Goal: Transaction & Acquisition: Purchase product/service

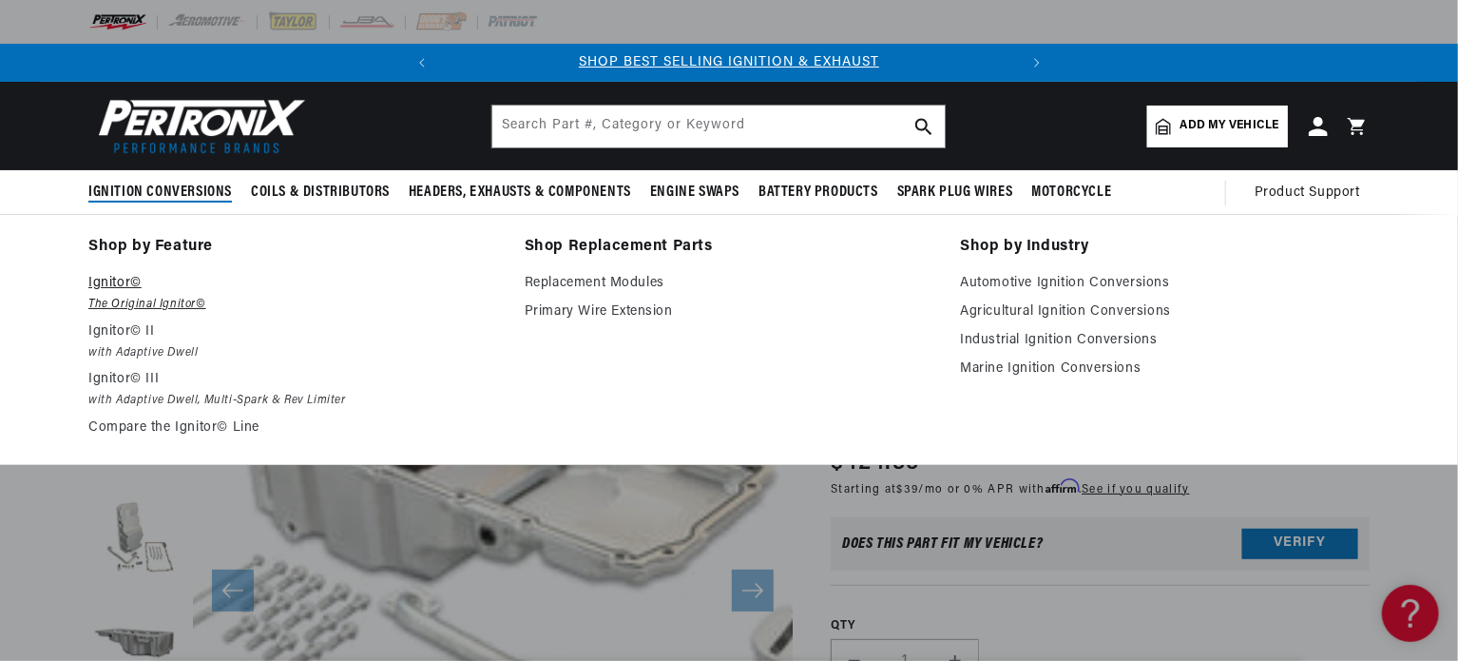
click at [136, 302] on em "The Original Ignitor©" at bounding box center [293, 305] width 410 height 20
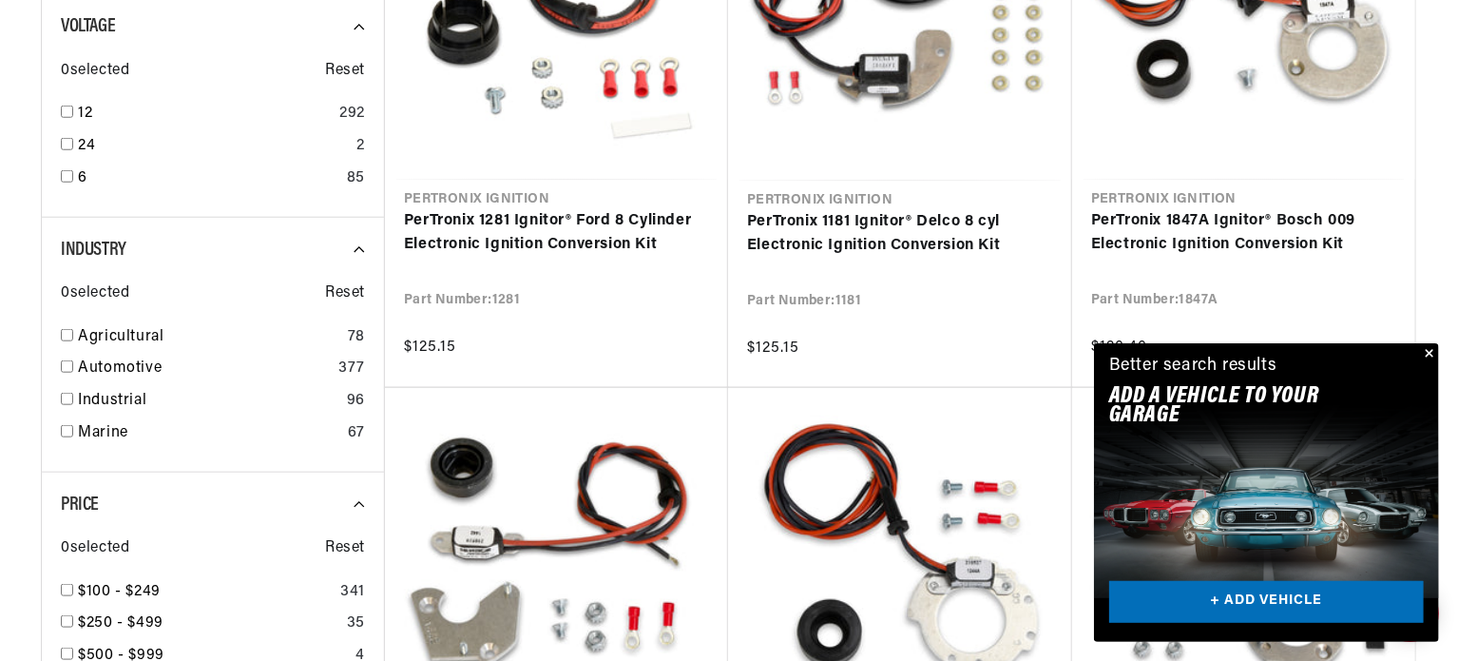
scroll to position [813, 0]
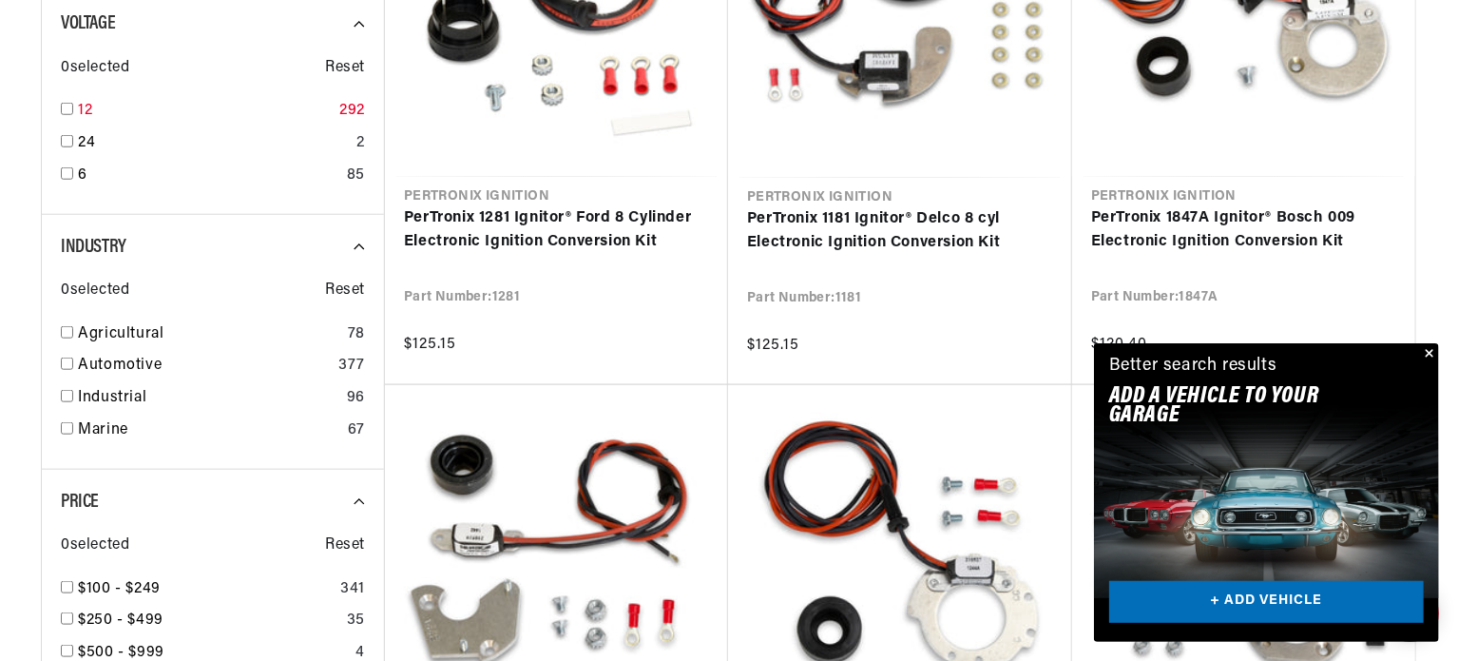
click at [70, 107] on input "checkbox" at bounding box center [67, 109] width 12 height 12
checkbox input "true"
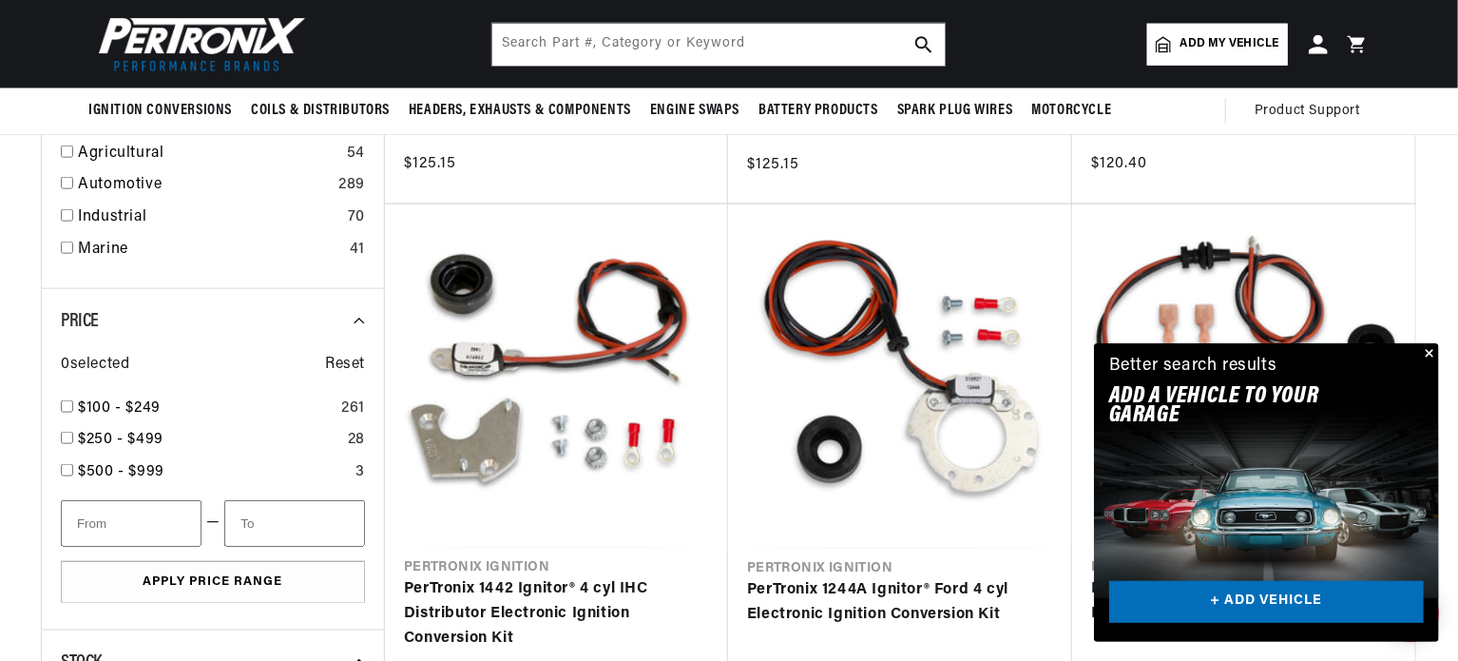
scroll to position [928, 0]
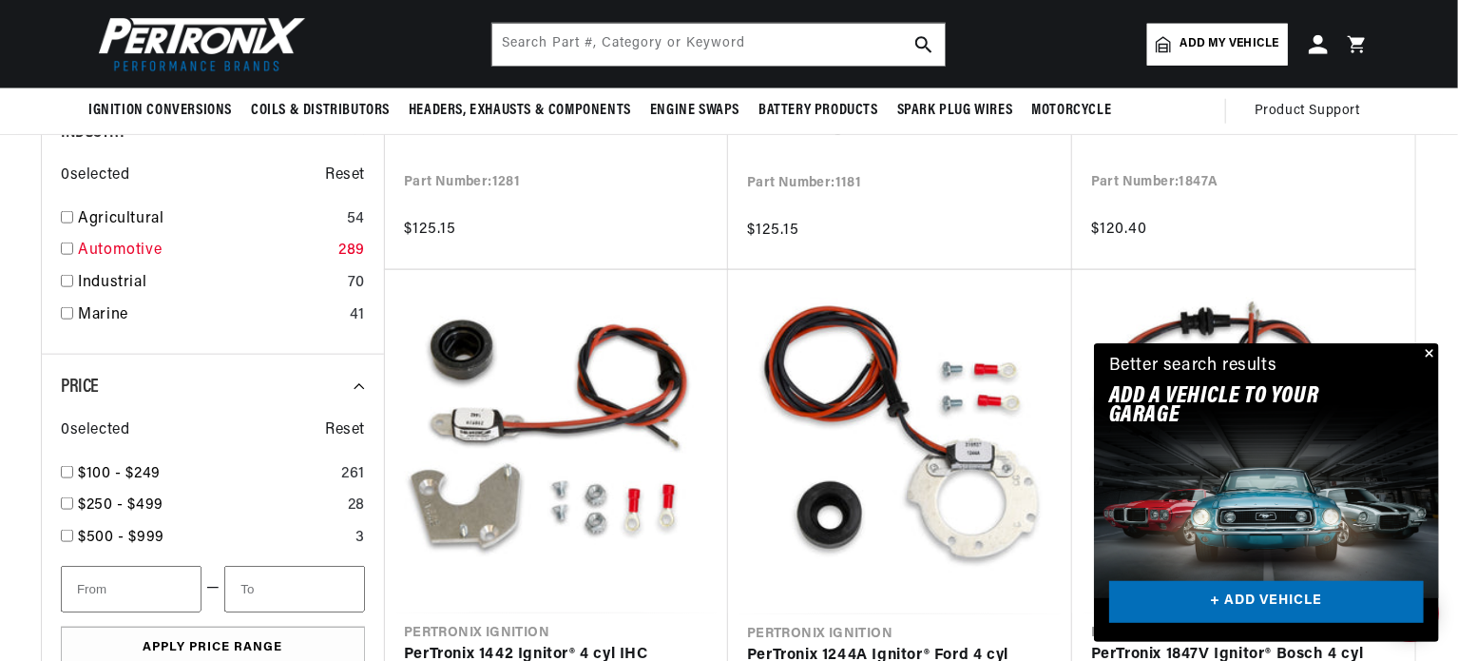
click at [79, 244] on link "Automotive" at bounding box center [204, 251] width 253 height 25
checkbox input "true"
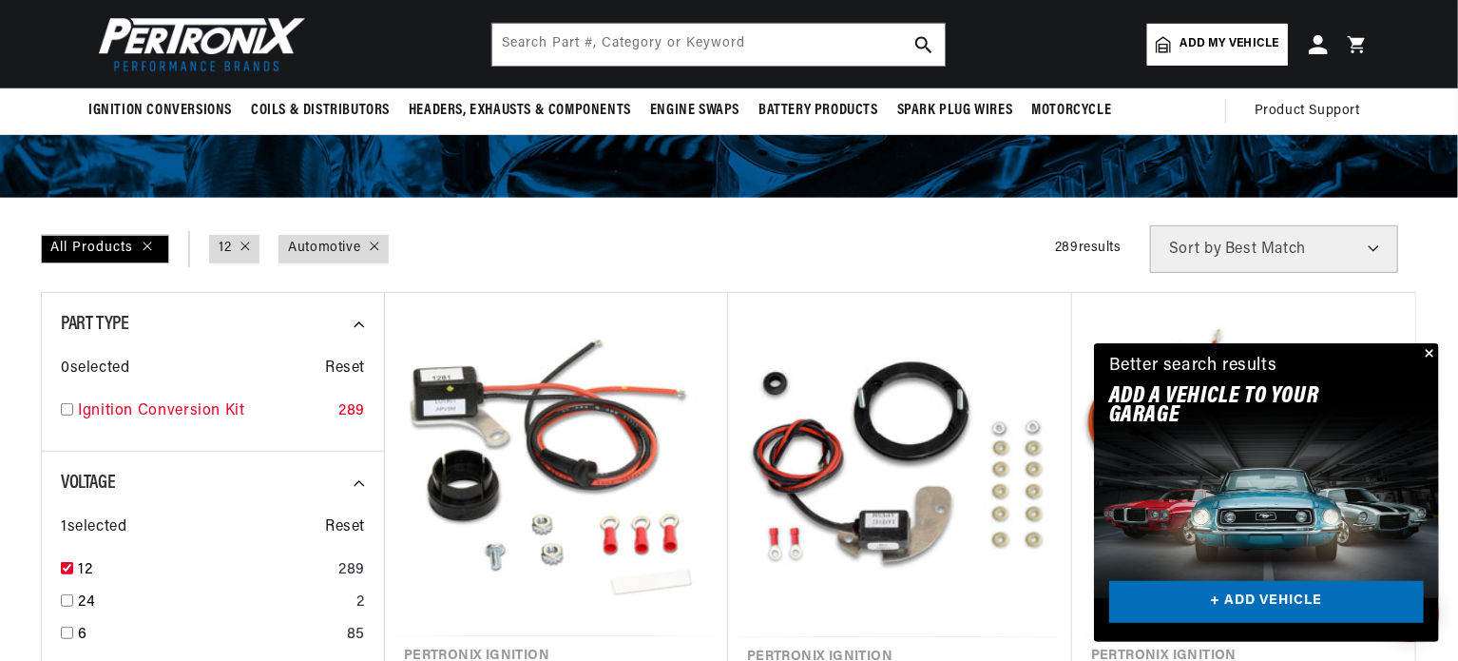
click at [163, 411] on link "Ignition Conversion Kit" at bounding box center [204, 411] width 253 height 25
checkbox input "true"
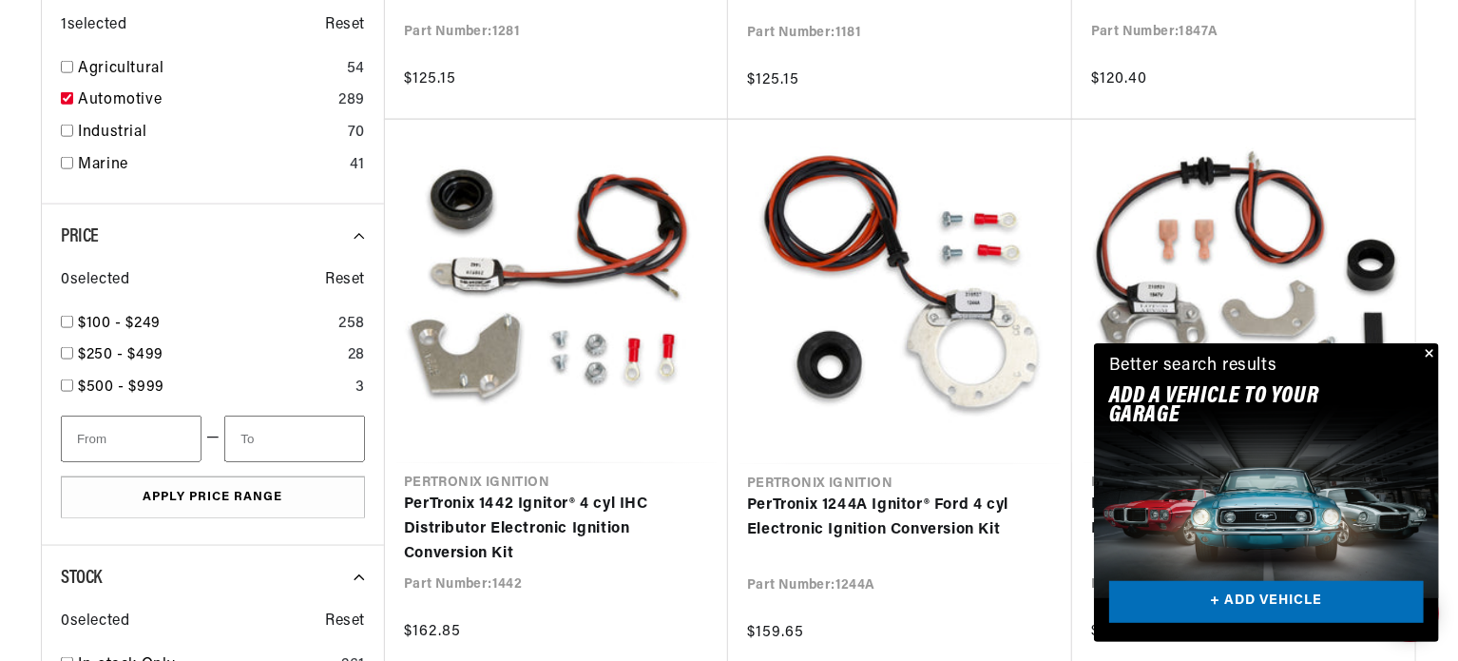
scroll to position [0, 576]
click at [162, 437] on input "number" at bounding box center [131, 438] width 141 height 47
type input "0"
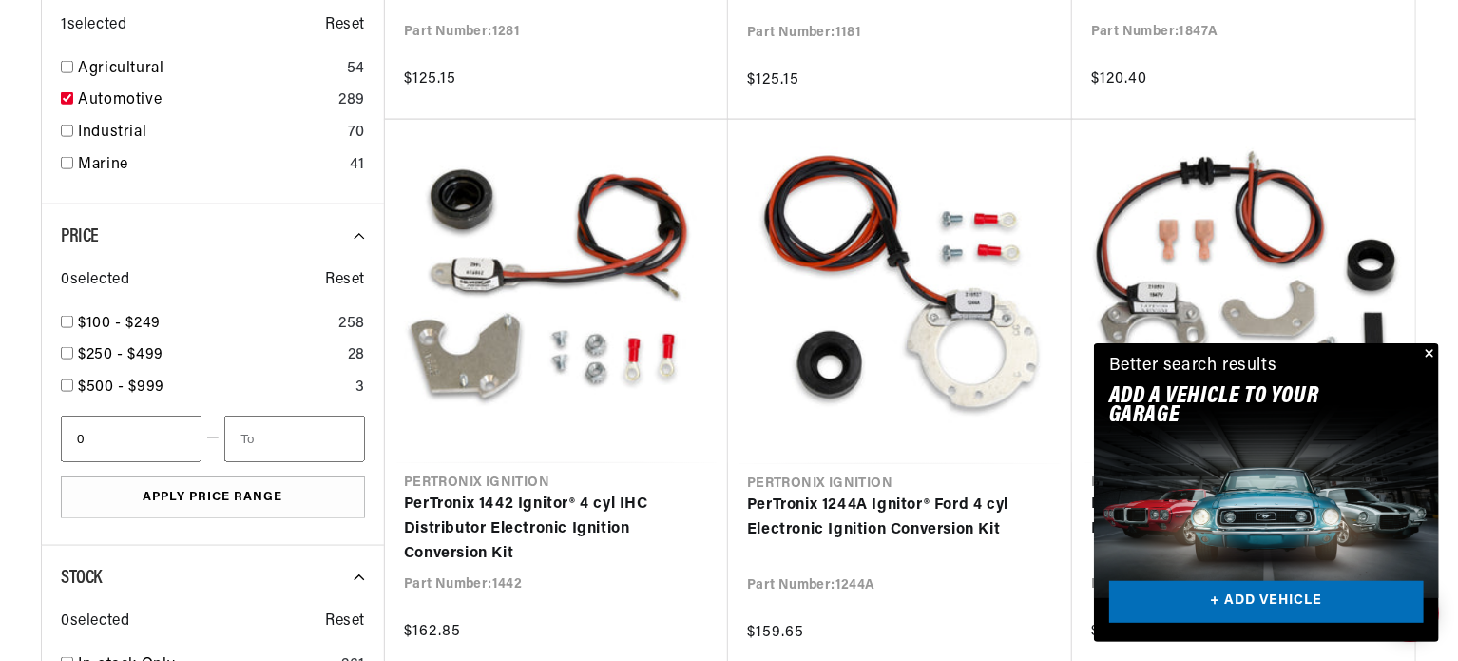
click at [289, 436] on input "number" at bounding box center [294, 438] width 141 height 47
type input "900"
click at [266, 497] on button "Apply Price Range" at bounding box center [213, 497] width 304 height 43
type input "0"
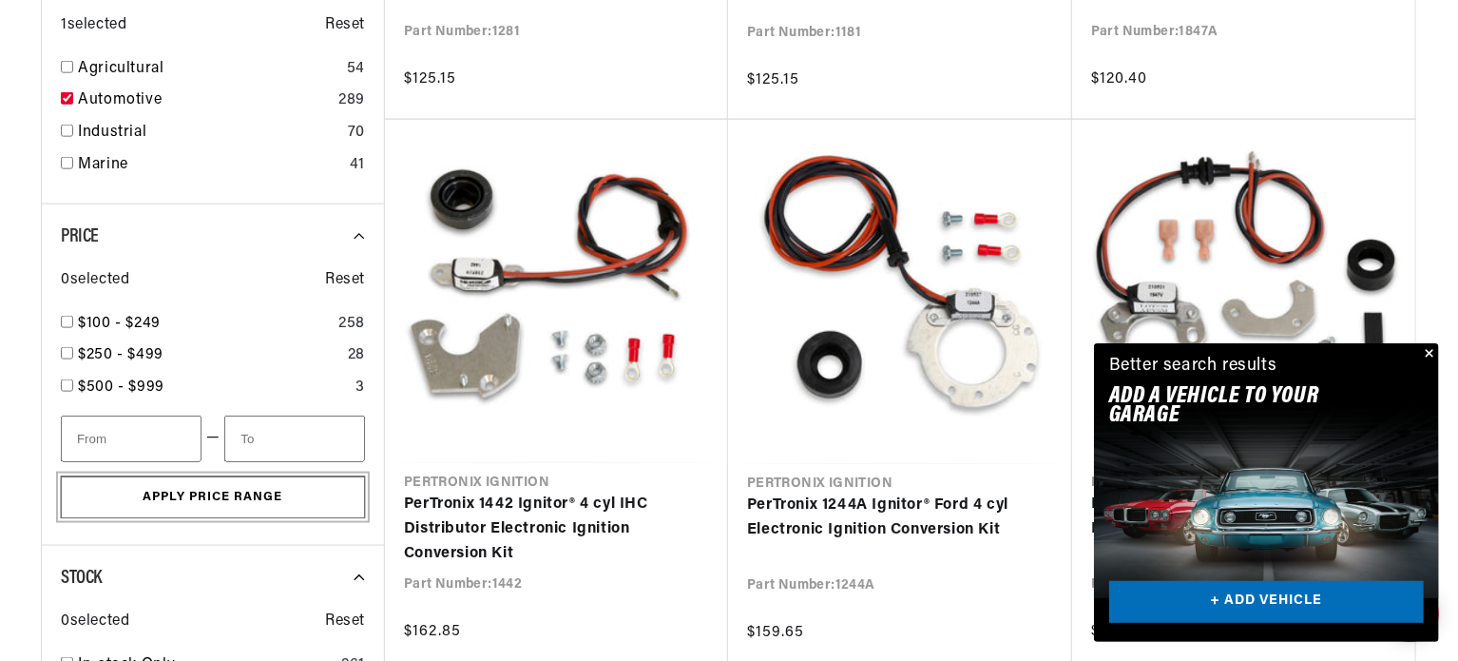
type input "900"
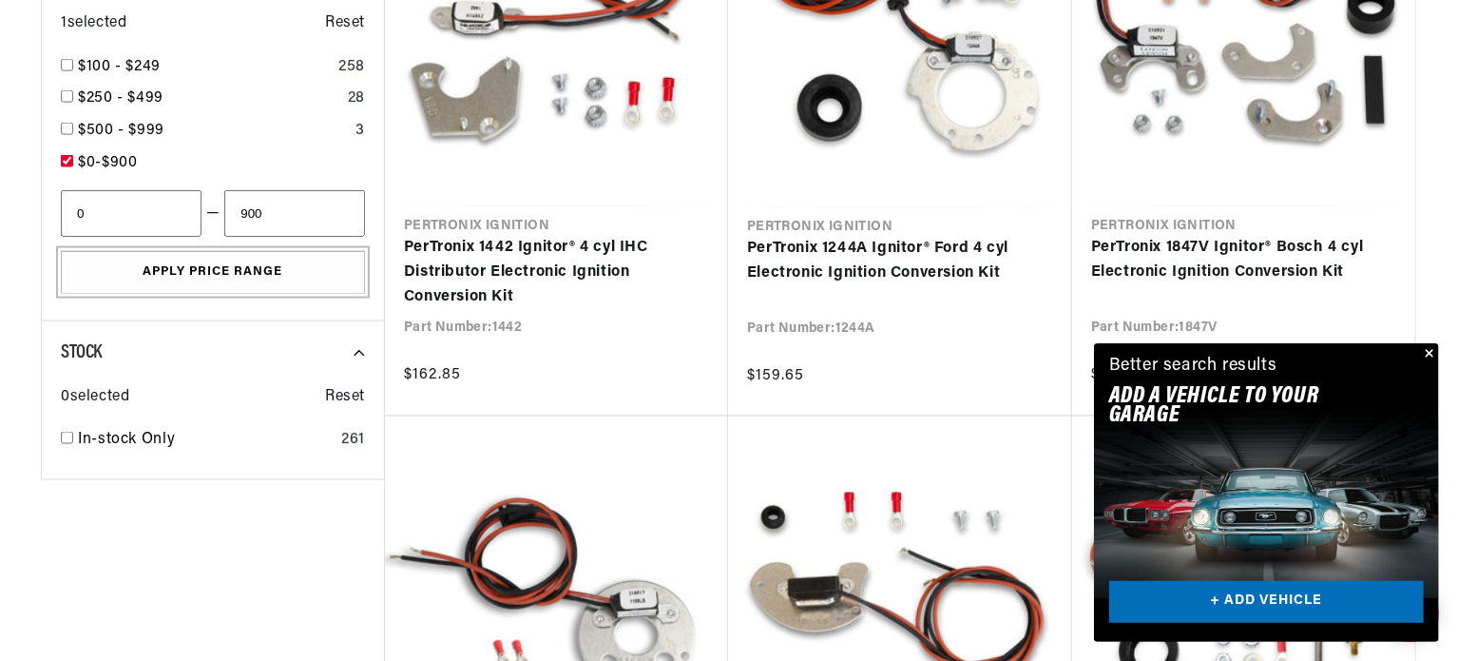
scroll to position [0, 576]
click at [355, 349] on icon at bounding box center [367, 353] width 26 height 26
click at [118, 443] on link "In-stock Only" at bounding box center [206, 440] width 256 height 25
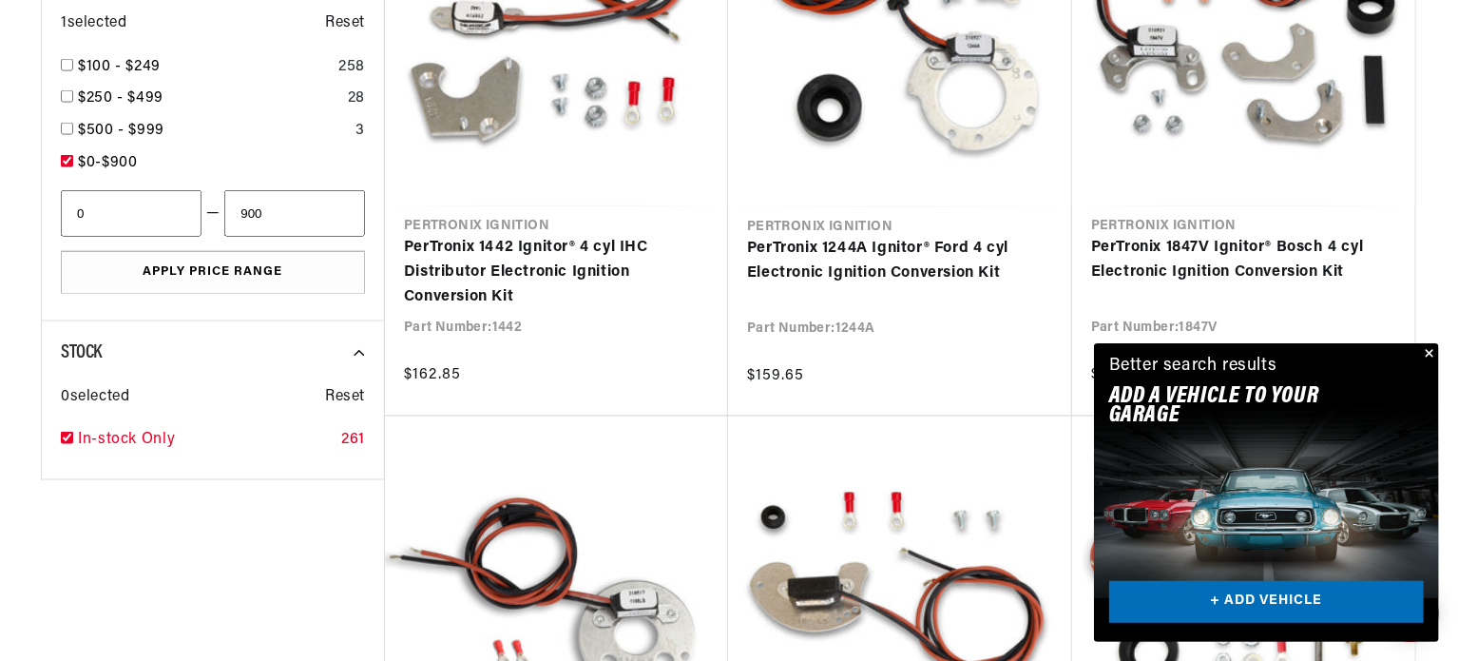
checkbox input "true"
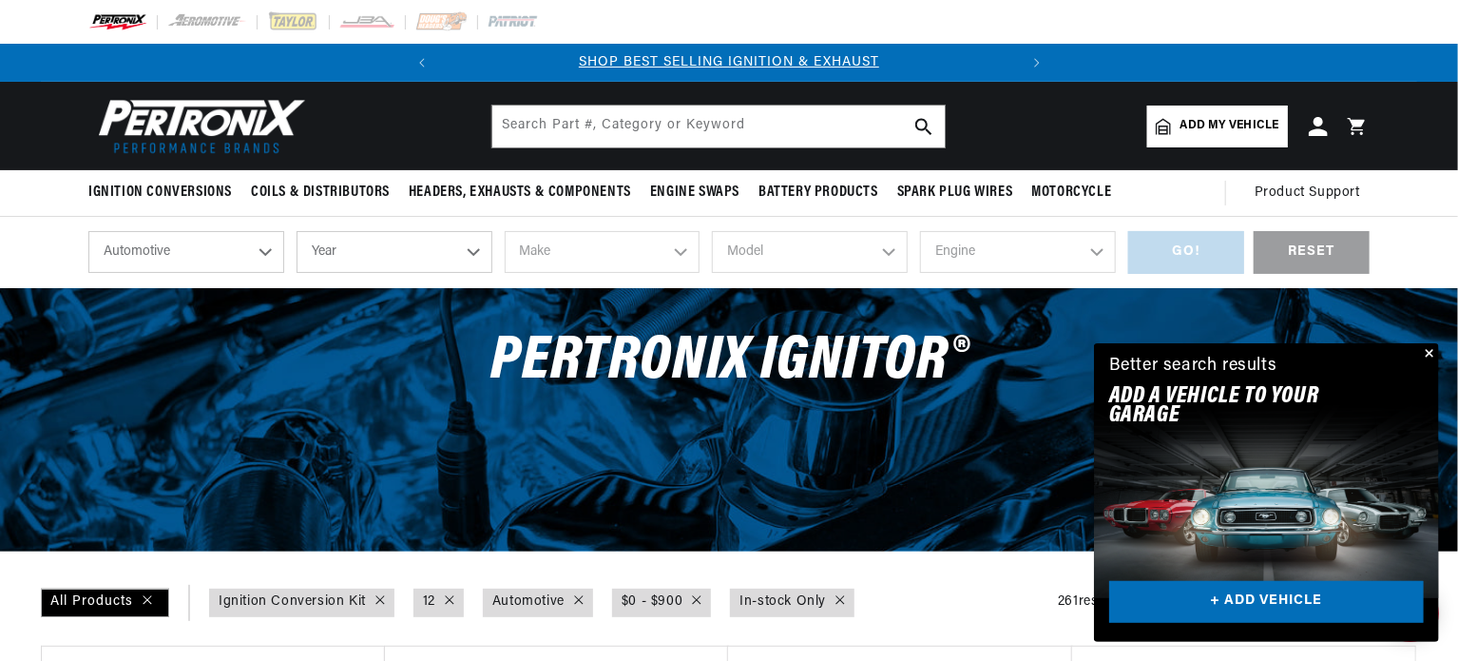
click at [474, 247] on select "Year 2026 2025 2024 2023 2022 2021 2020 2019 2018 2017 2016 2015 2014 2013 2012…" at bounding box center [395, 252] width 196 height 42
select select "1946"
click at [297, 231] on select "Year 2026 2025 2024 2023 2022 2021 2020 2019 2018 2017 2016 2015 2014 2013 2012…" at bounding box center [395, 252] width 196 height 42
select select "1946"
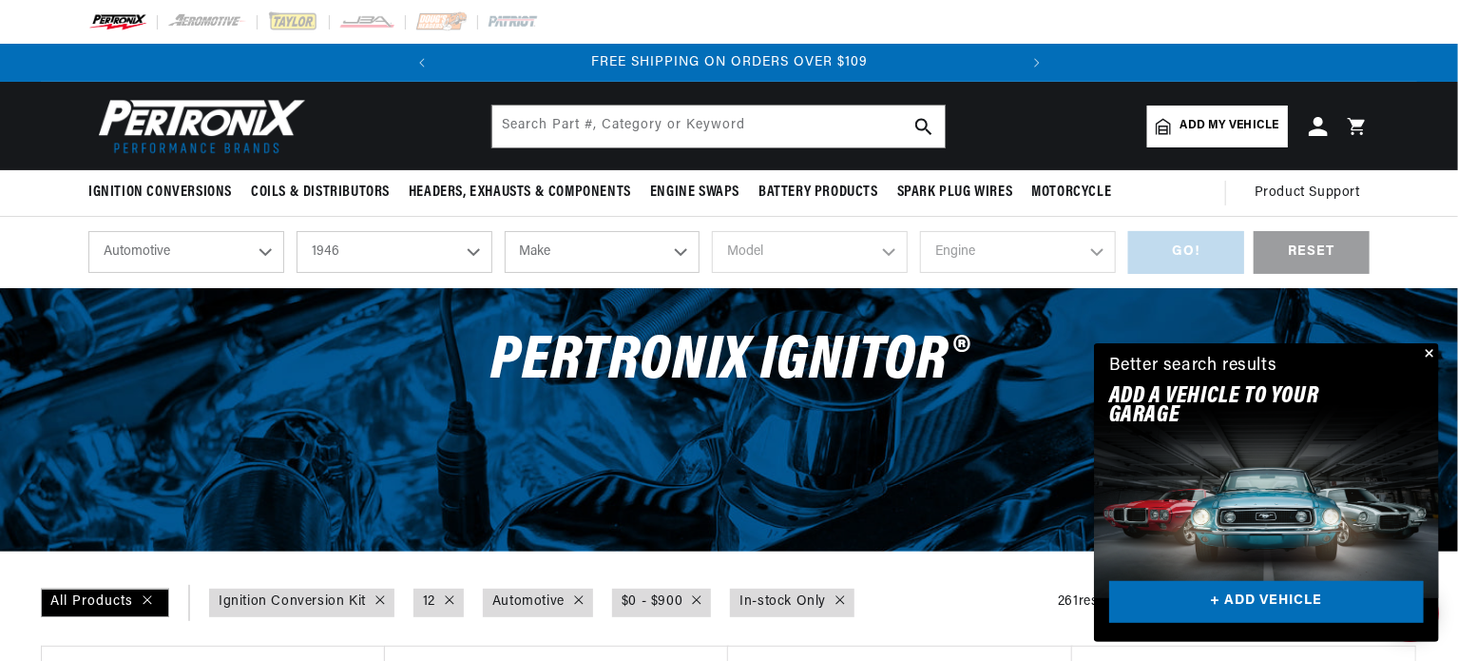
scroll to position [0, 92]
click at [681, 253] on select "Make Chevrolet Chrysler Citroen Crosley Ford Healey Hillman HRG Hudson Jeep MG …" at bounding box center [603, 252] width 196 height 42
select select "Ford"
click at [505, 231] on select "Make Chevrolet Chrysler Citroen Crosley Ford Healey Hillman HRG Hudson Jeep MG …" at bounding box center [603, 252] width 196 height 42
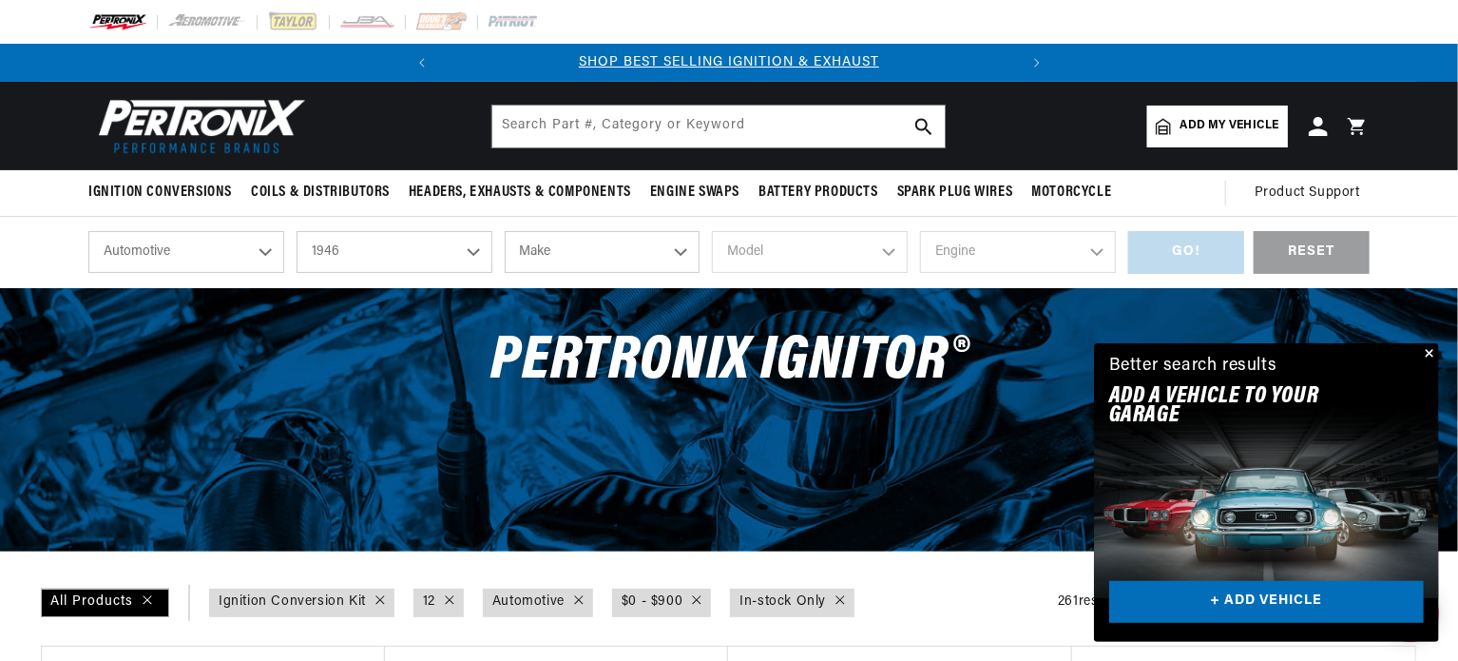
select select "Ford"
click at [887, 246] on select "Model 1/2 Ton Pickup 3/4 Ton Pickup Deluxe Sedan Delivery Super Deluxe" at bounding box center [810, 252] width 196 height 42
select select "Deluxe"
click at [712, 231] on select "Model 1/2 Ton Pickup 3/4 Ton Pickup Deluxe Sedan Delivery Super Deluxe" at bounding box center [810, 252] width 196 height 42
select select "Deluxe"
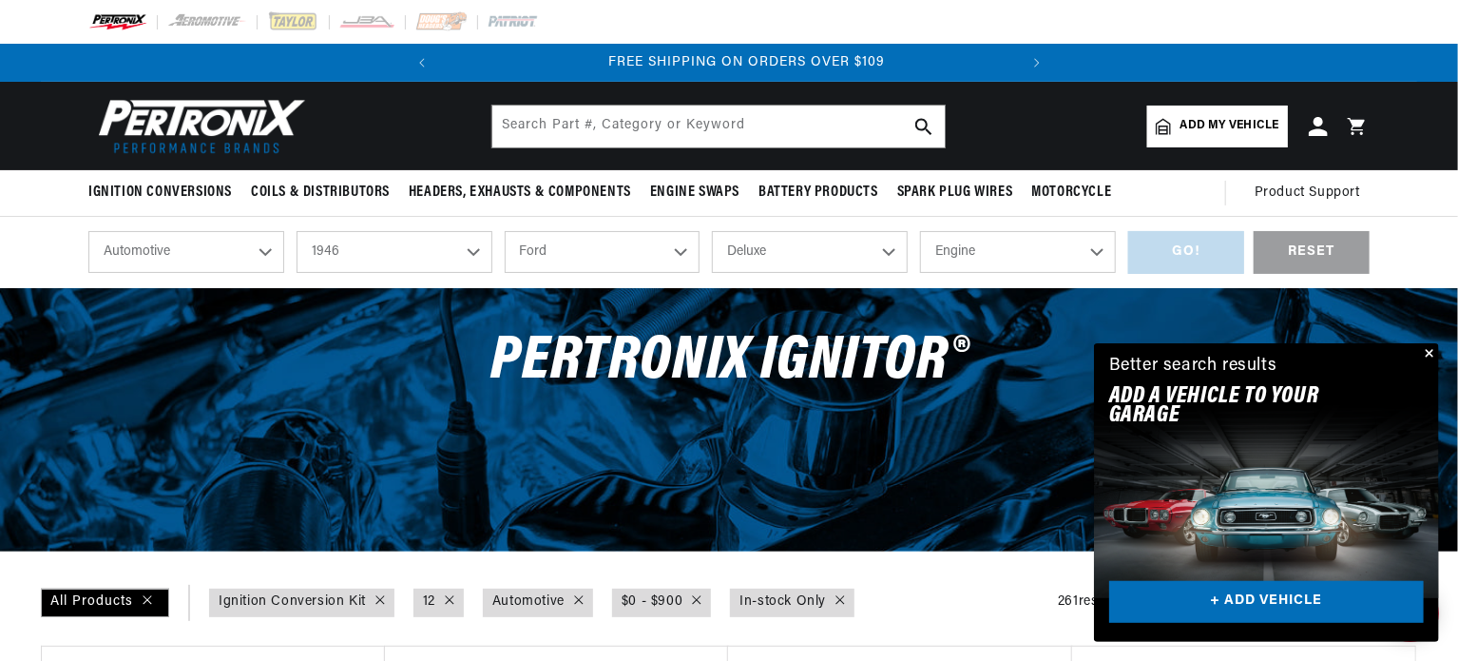
scroll to position [0, 576]
click at [1094, 248] on select "Engine 3.7L 3.9L" at bounding box center [1018, 252] width 196 height 42
select select "3.7L"
click at [920, 231] on select "Engine 3.7L 3.9L" at bounding box center [1018, 252] width 196 height 42
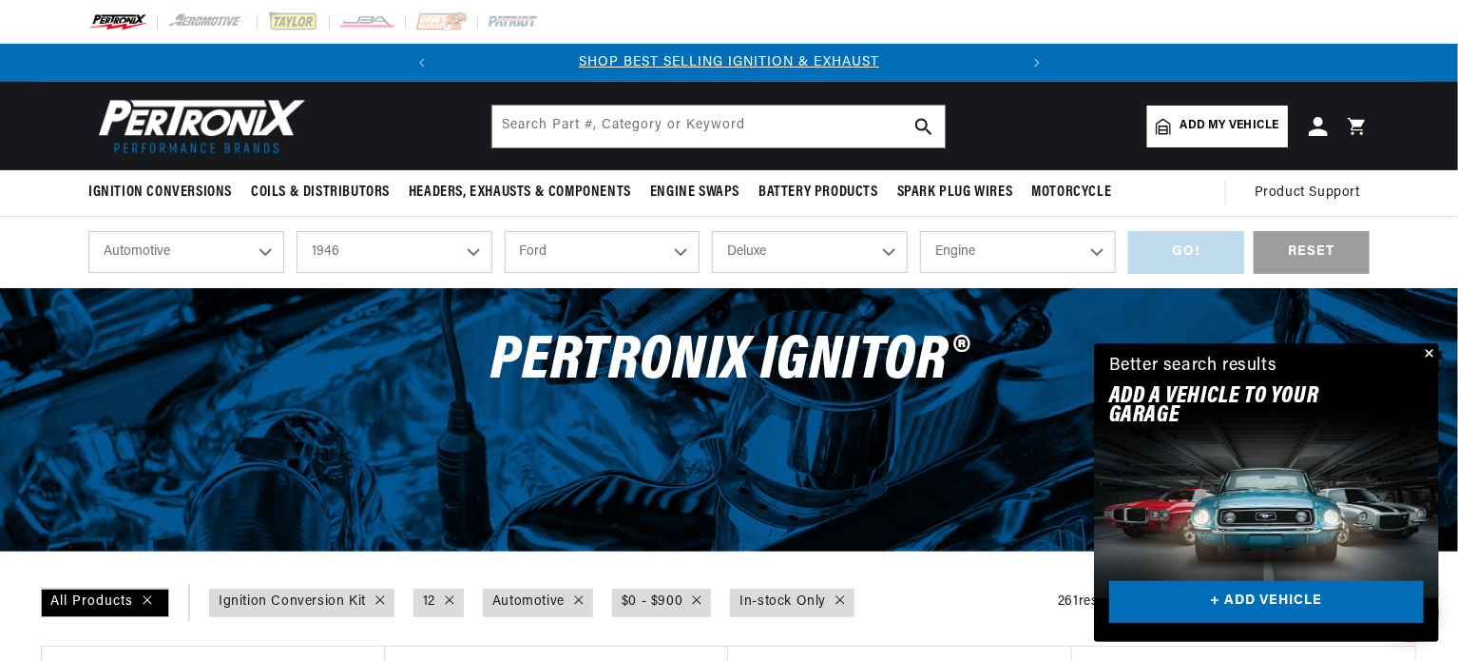
select select "3.7L"
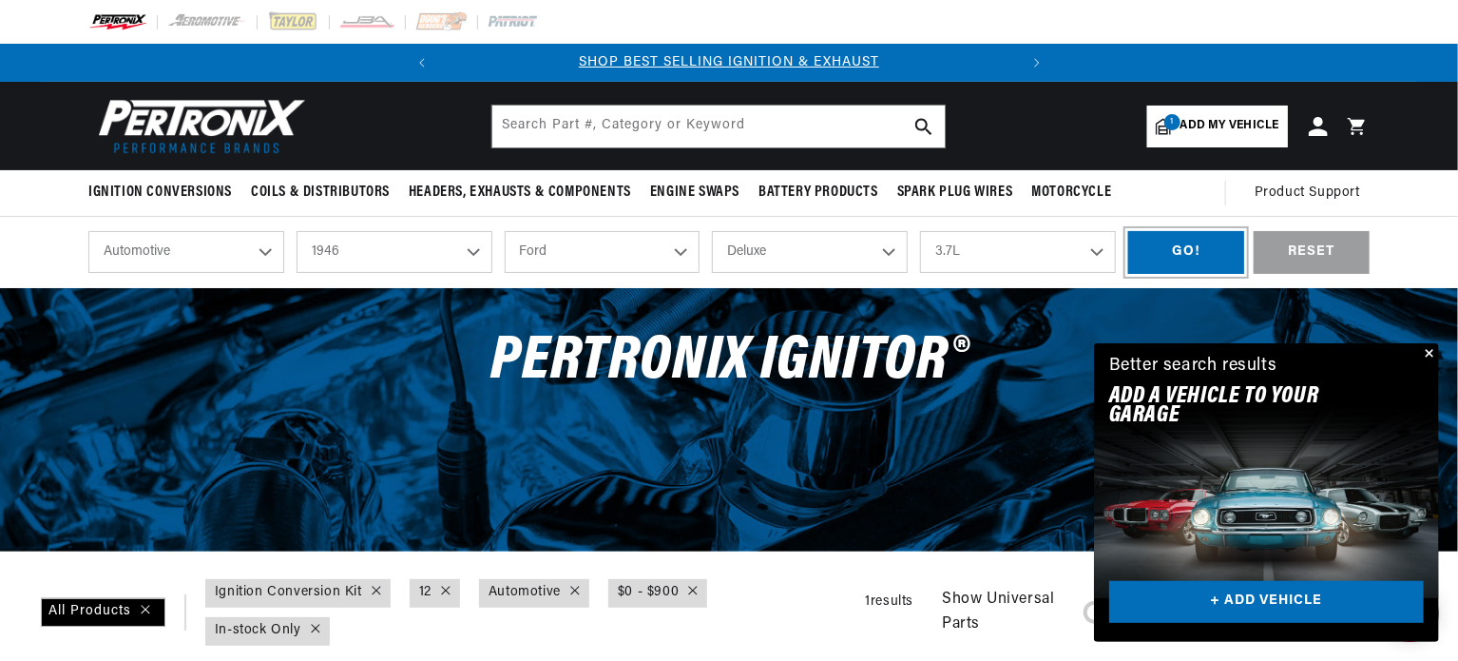
click at [1182, 242] on div "GO!" at bounding box center [1186, 252] width 116 height 43
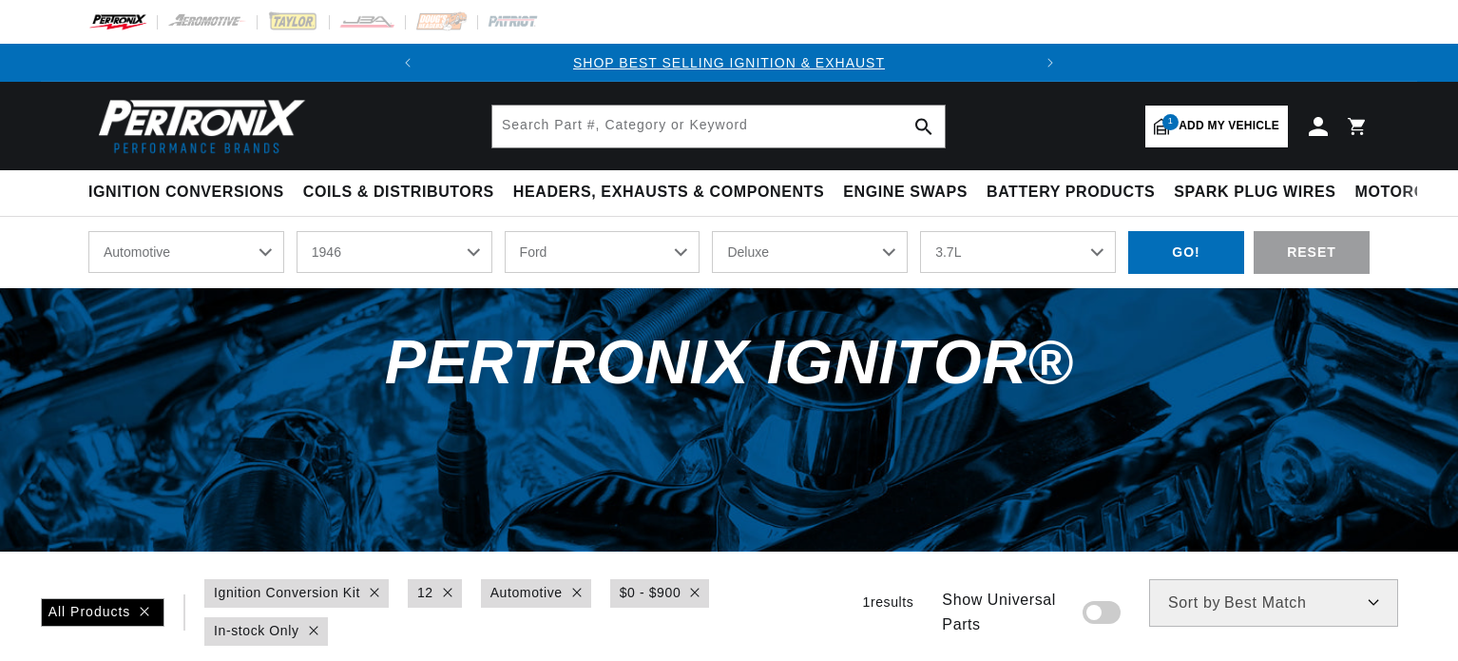
select select "1946"
select select "Ford"
select select "Deluxe"
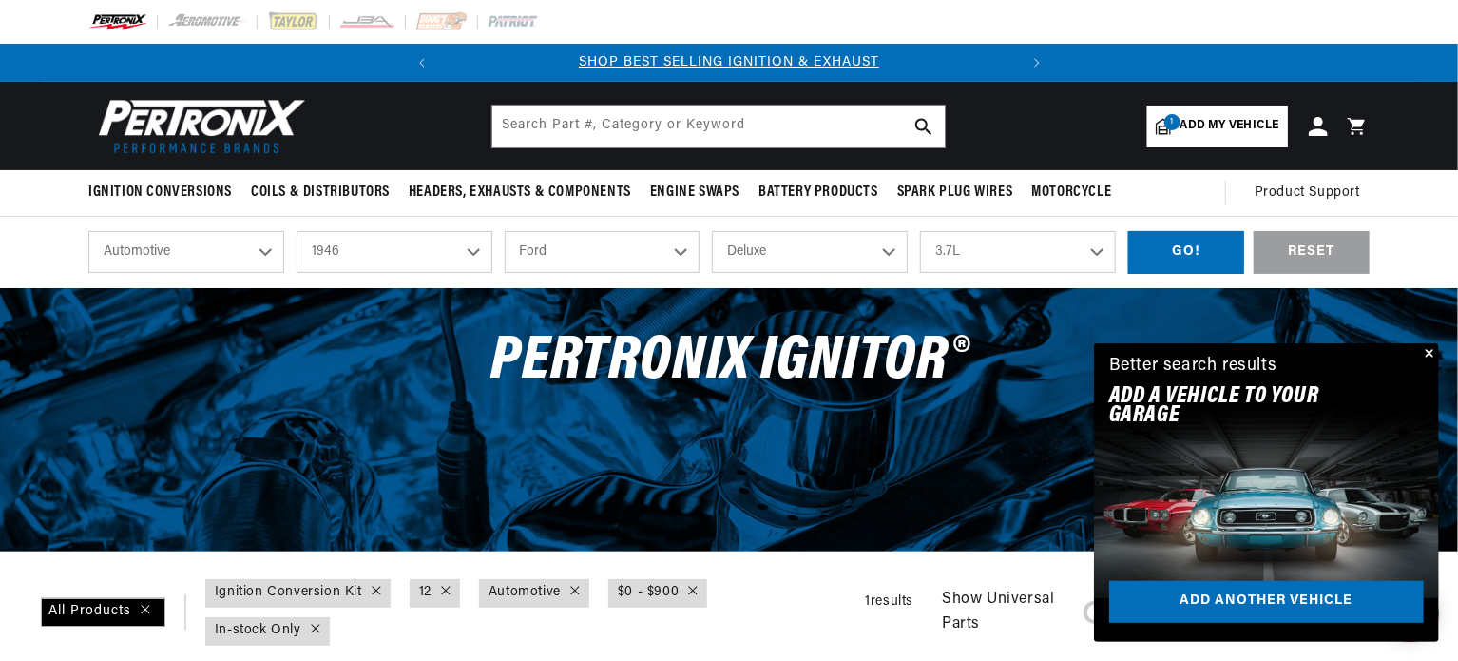
click at [1096, 250] on select "3.7L 3.9L" at bounding box center [1018, 252] width 196 height 42
click at [920, 231] on select "3.7L 3.9L" at bounding box center [1018, 252] width 196 height 42
select select "3.9L"
click at [1162, 251] on div "GO!" at bounding box center [1186, 252] width 116 height 43
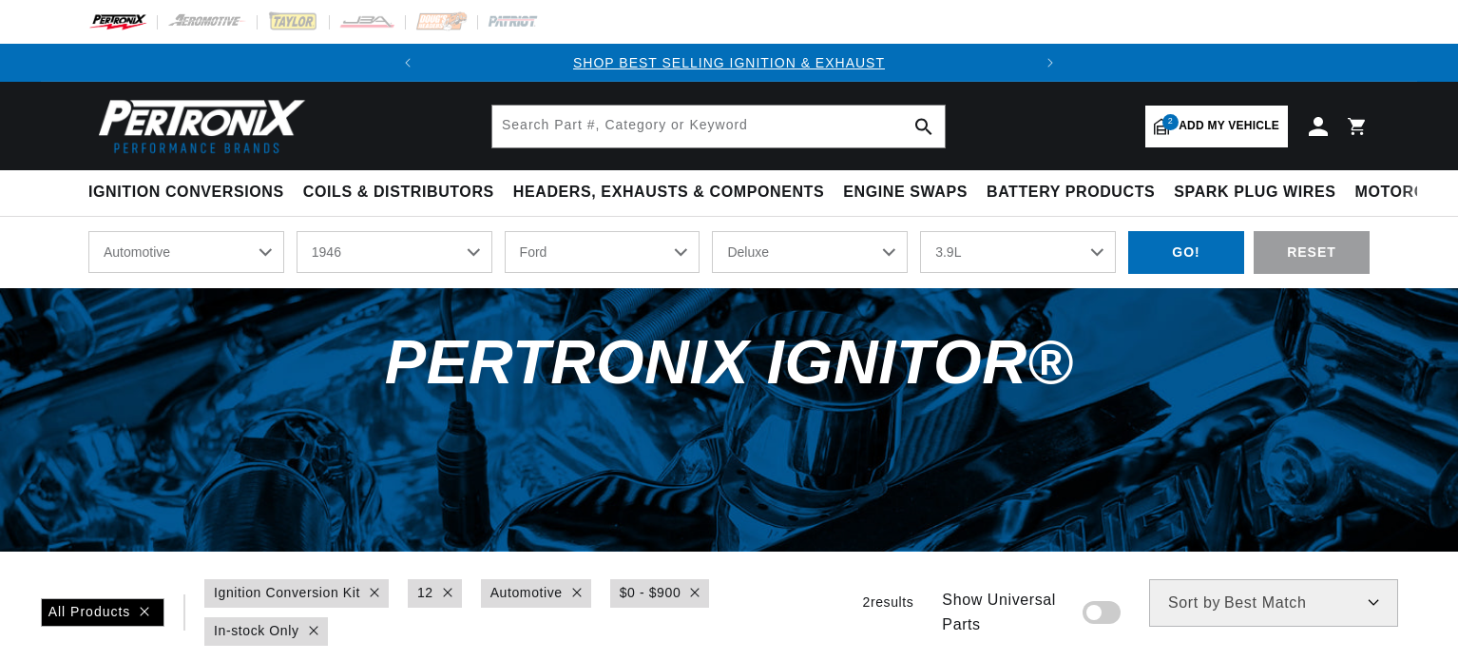
select select "1946"
select select "Ford"
select select "Deluxe"
select select "3.9L"
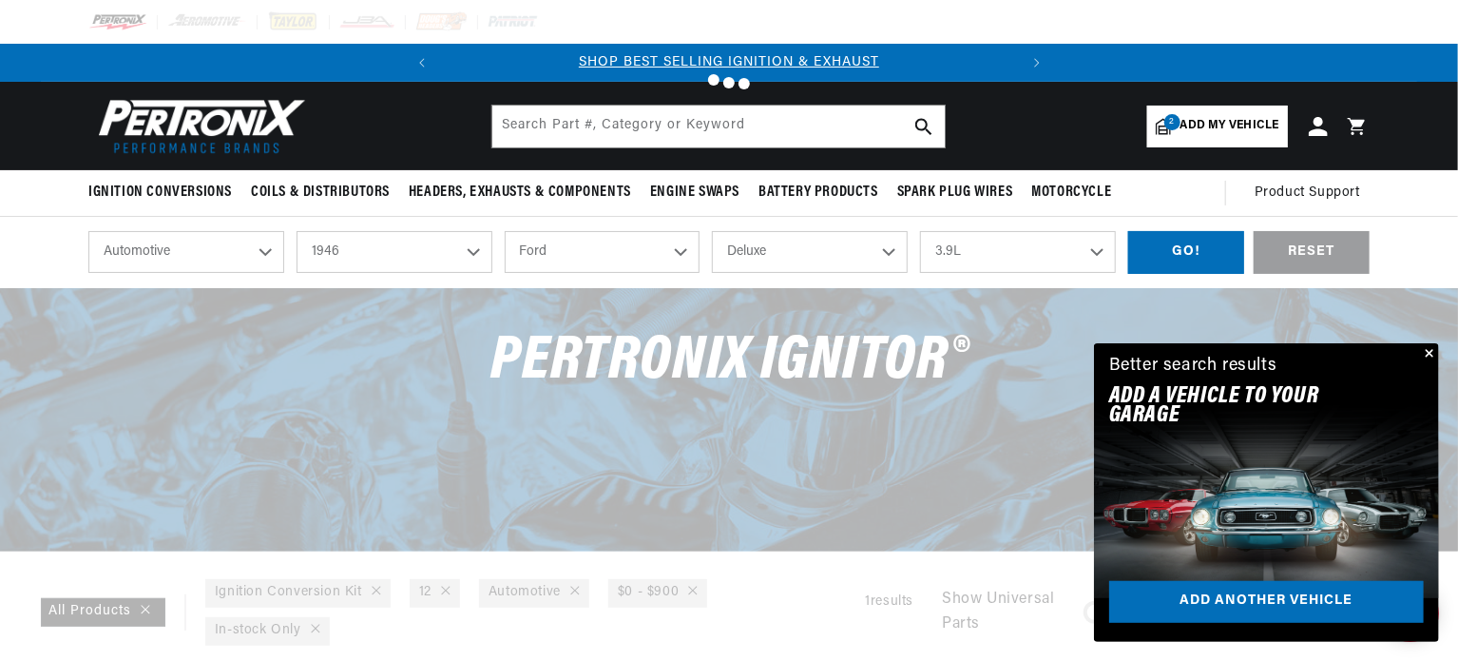
checkbox input "false"
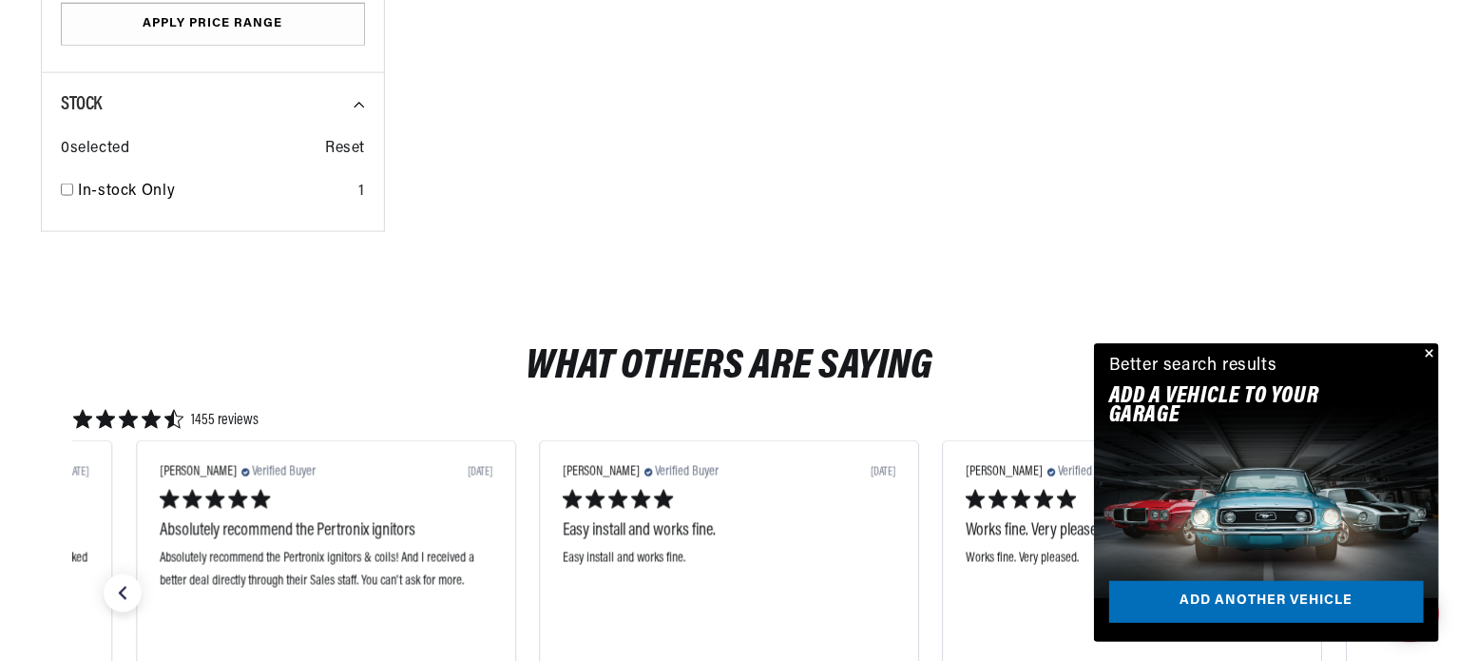
scroll to position [1335, 0]
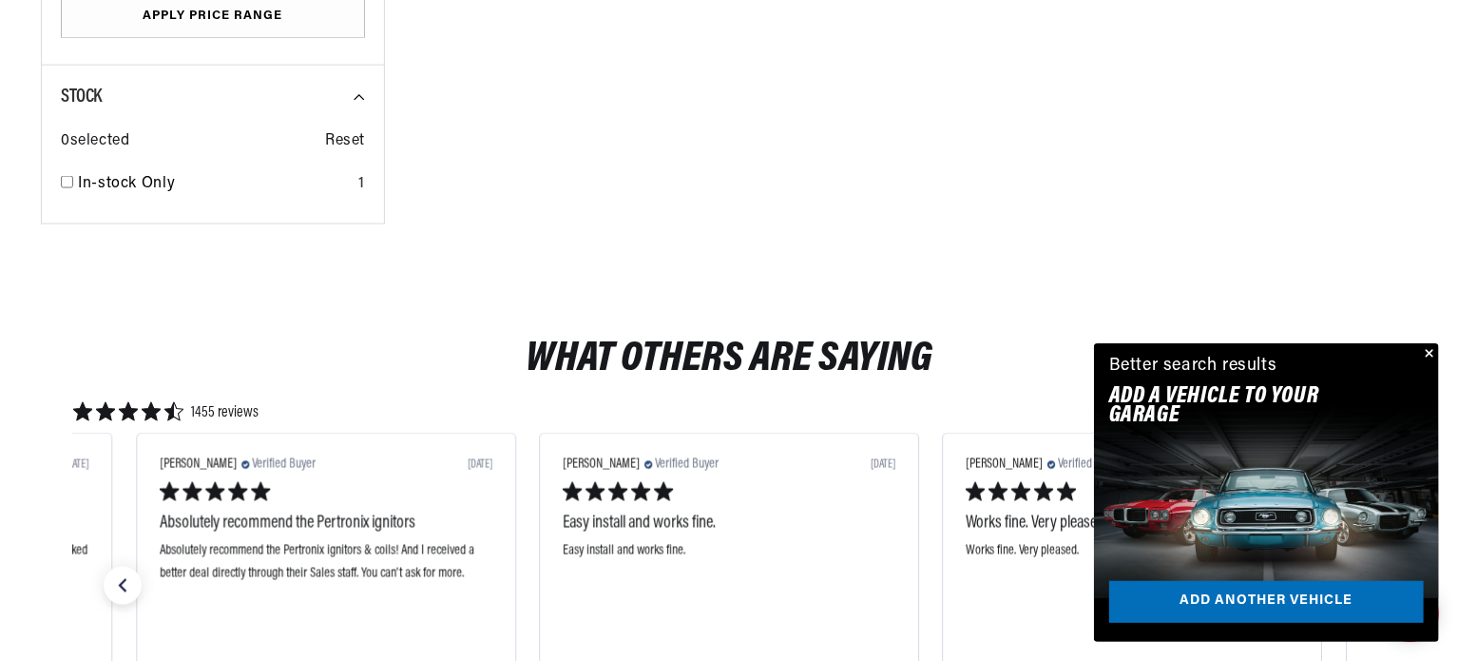
scroll to position [0, 576]
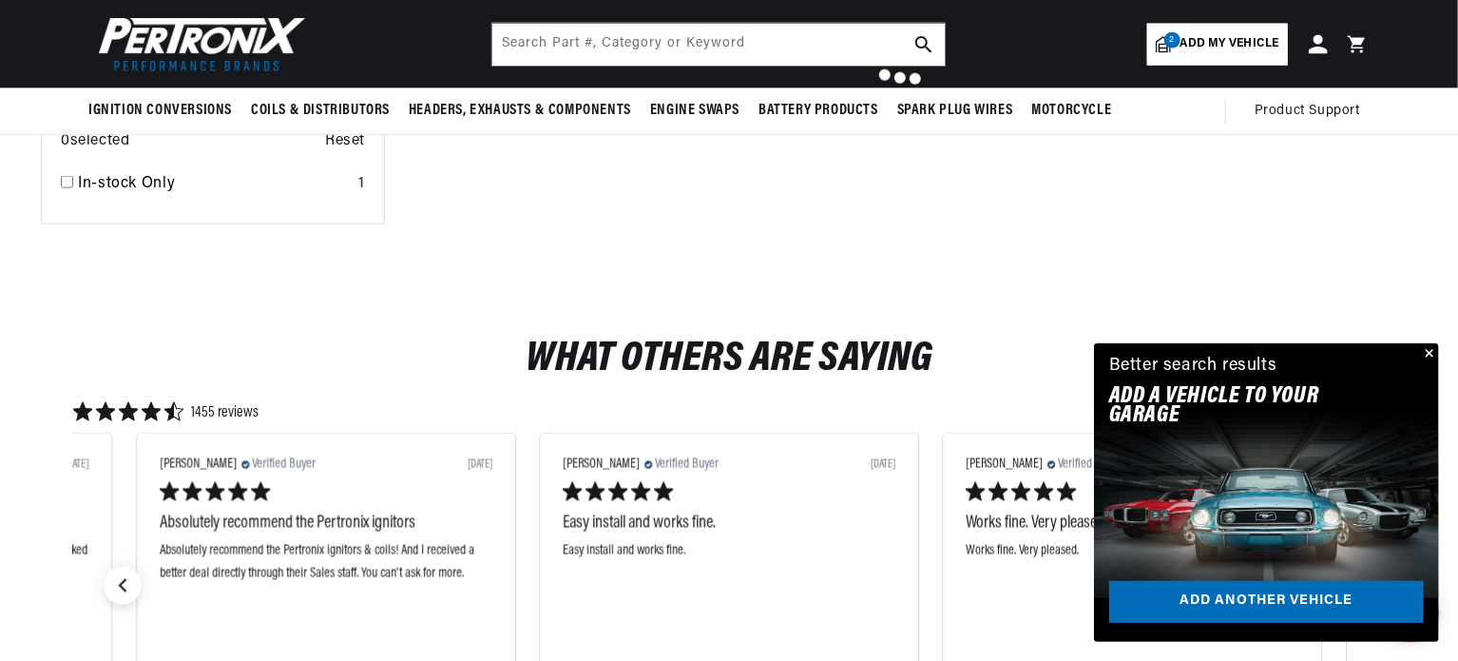
checkbox input "false"
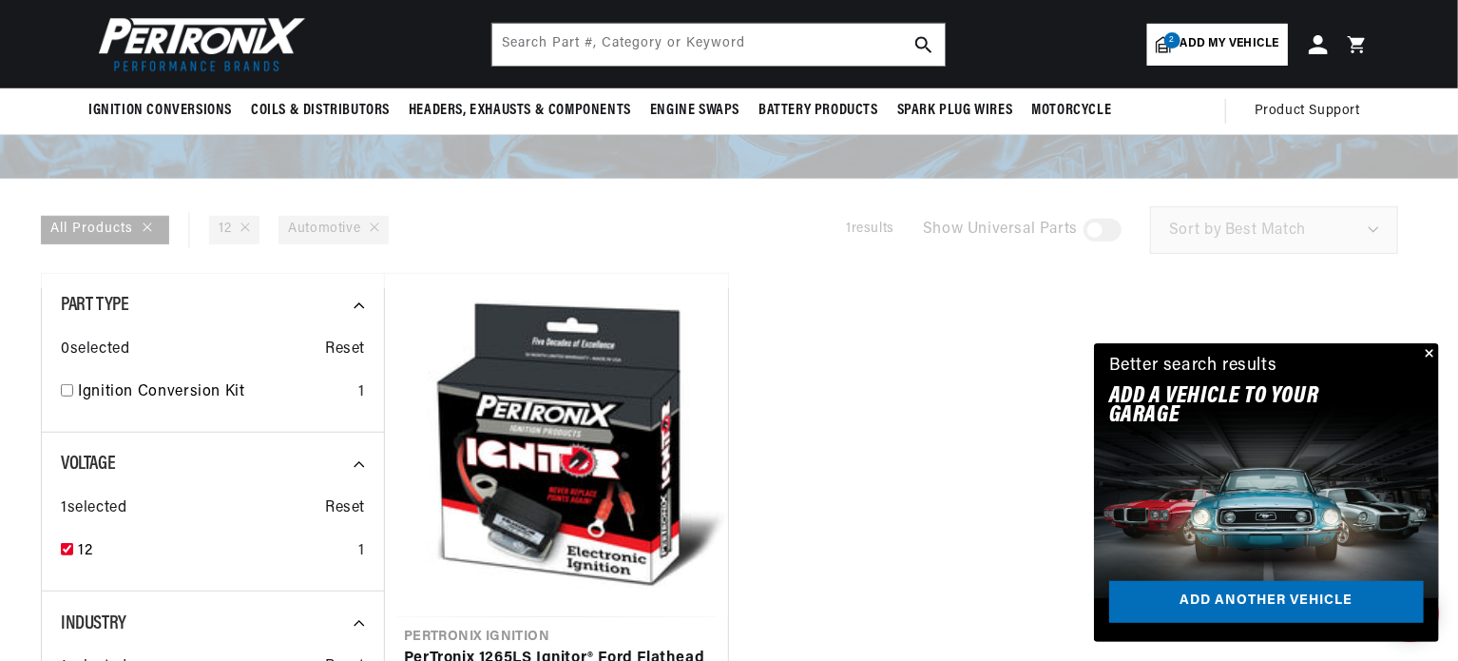
scroll to position [354, 0]
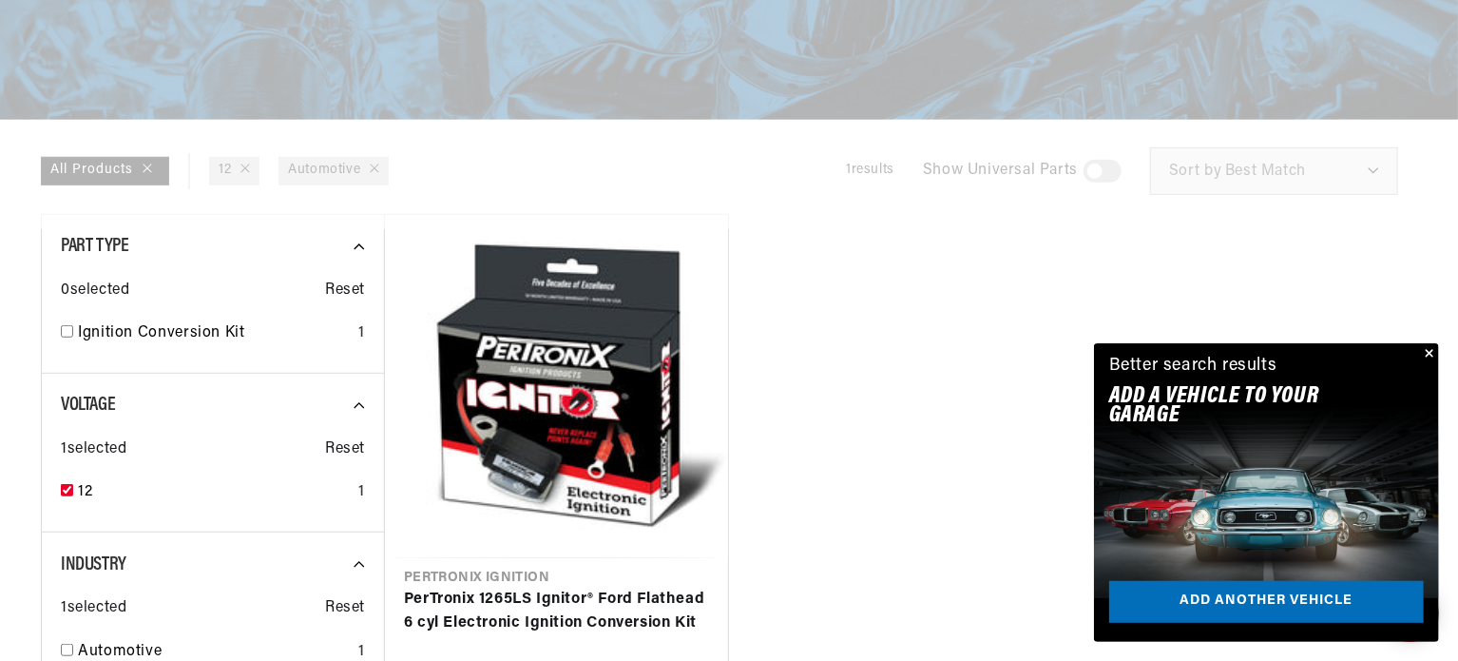
checkbox input "false"
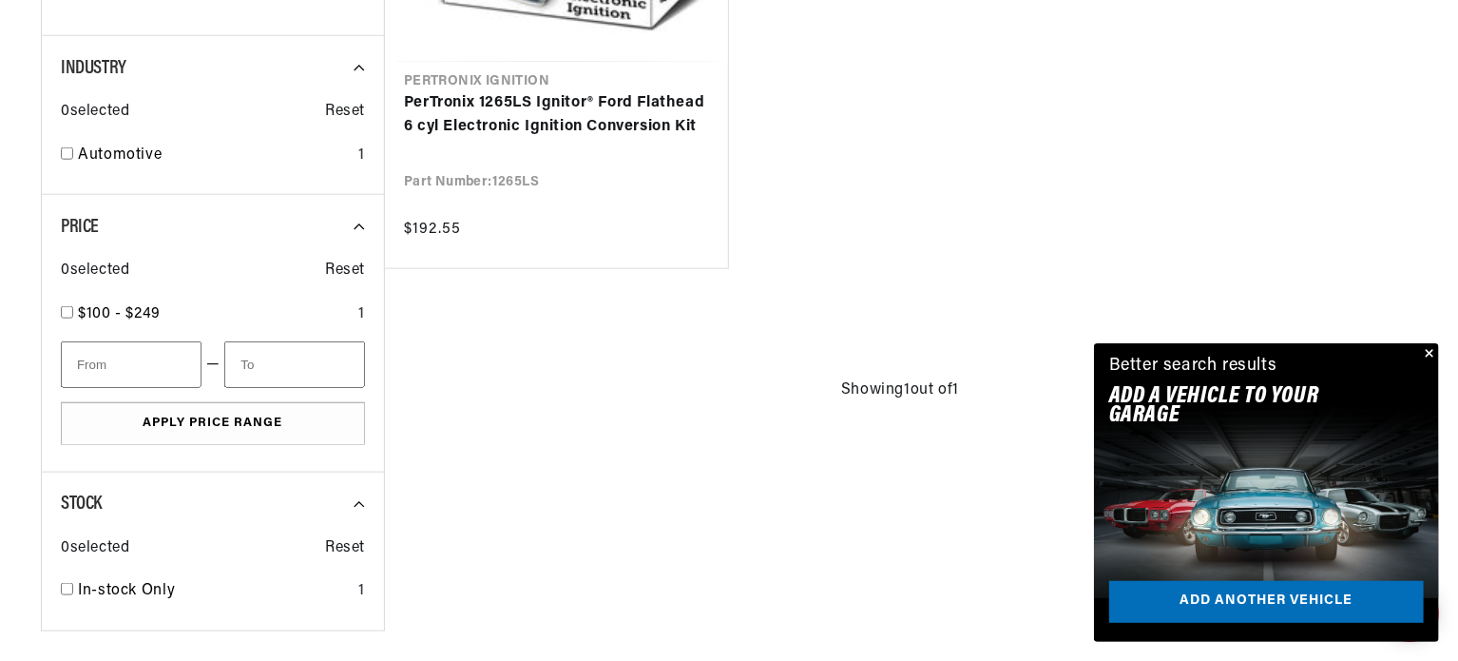
scroll to position [839, 0]
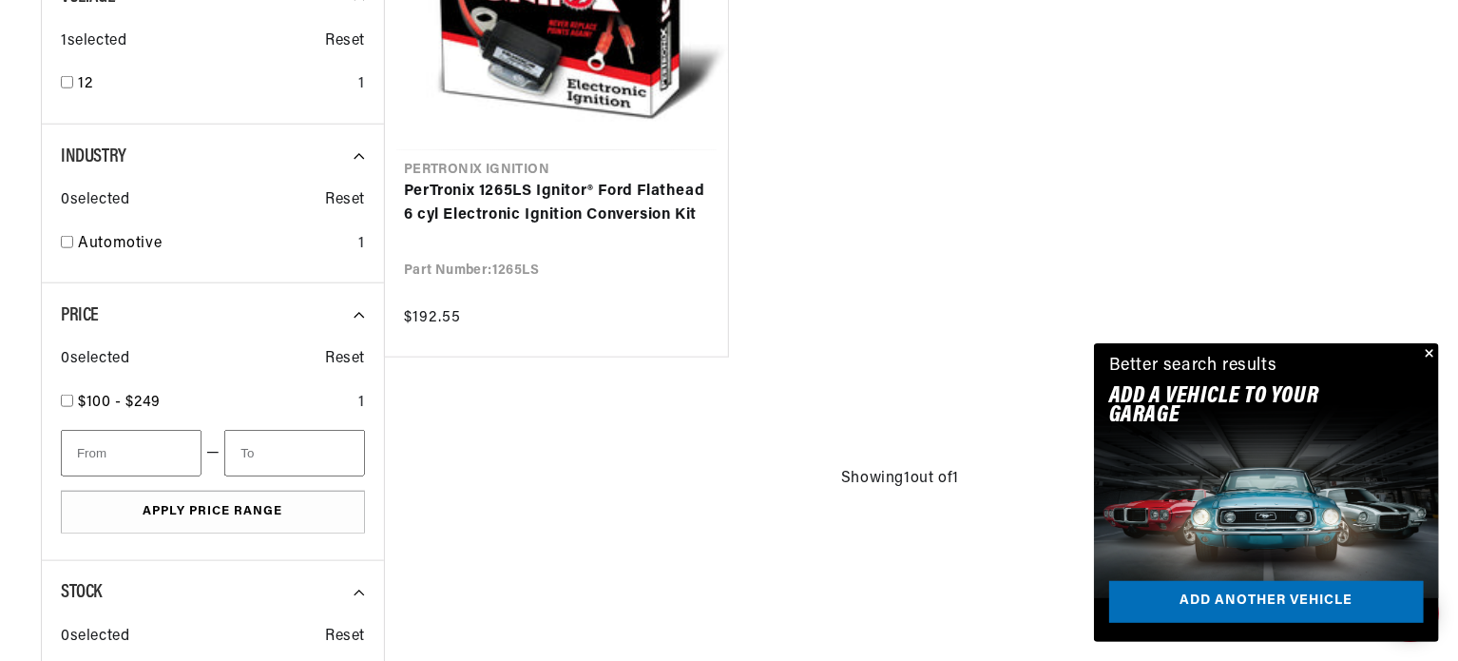
checkbox input "false"
